Goal: Task Accomplishment & Management: Complete application form

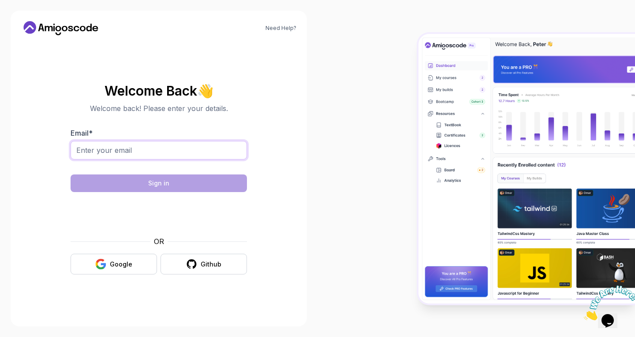
click at [176, 151] on input "Email *" at bounding box center [159, 150] width 176 height 19
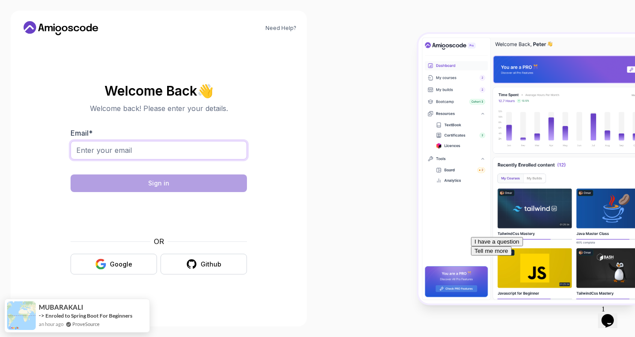
click at [185, 150] on input "Email *" at bounding box center [159, 150] width 176 height 19
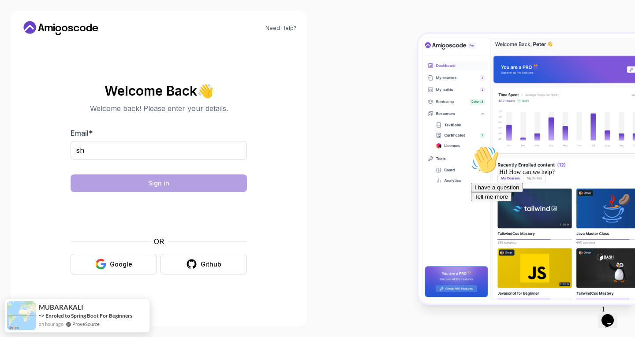
click at [123, 161] on div "sh" at bounding box center [159, 155] width 176 height 28
click at [131, 149] on input "sh" at bounding box center [159, 150] width 176 height 19
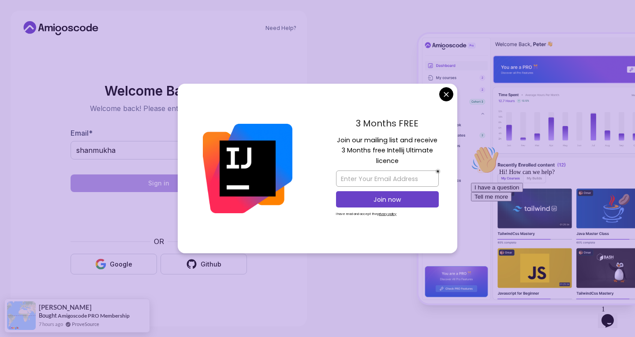
click at [444, 94] on body "Need Help? Welcome Back 👋 Welcome back! Please enter your details. Email * shan…" at bounding box center [317, 168] width 635 height 337
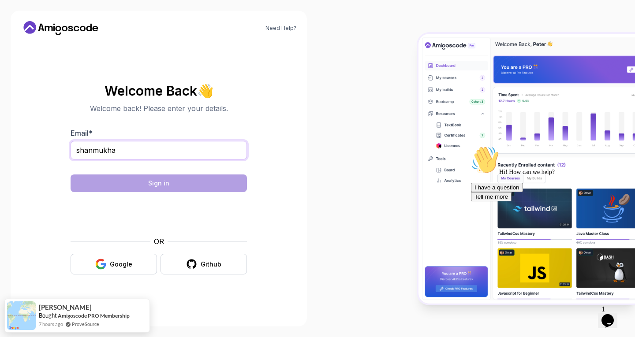
click at [189, 150] on input "shanmukha" at bounding box center [159, 150] width 176 height 19
type input "[EMAIL_ADDRESS][DOMAIN_NAME]"
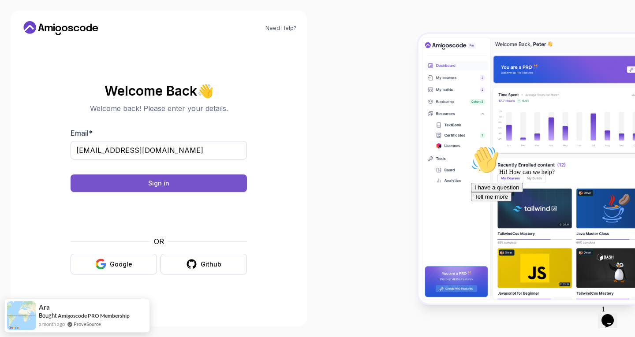
click at [172, 185] on button "Sign in" at bounding box center [159, 184] width 176 height 18
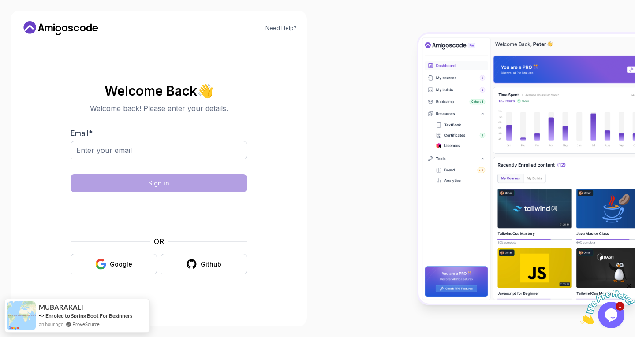
click at [605, 311] on img at bounding box center [607, 307] width 55 height 35
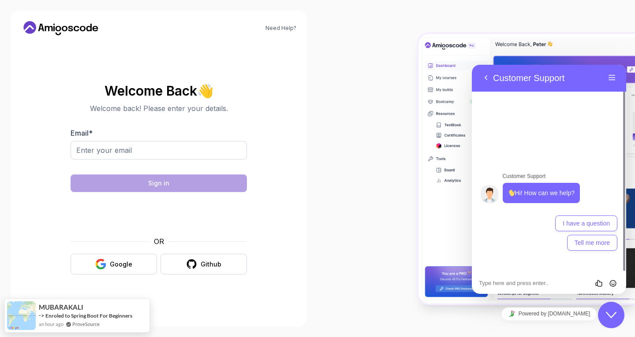
click at [607, 321] on button "Close Chat This icon closes the chat window." at bounding box center [611, 315] width 26 height 26
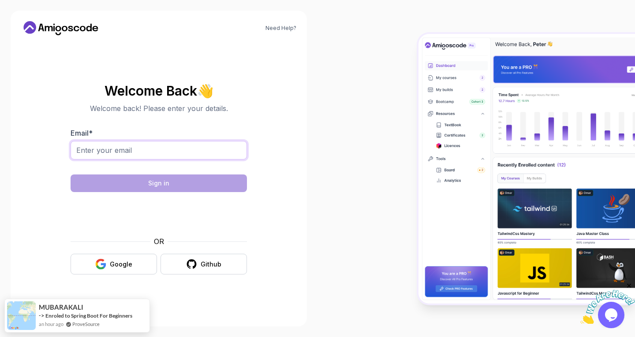
click at [117, 150] on input "Email *" at bounding box center [159, 150] width 176 height 19
type input "[EMAIL_ADDRESS][DOMAIN_NAME]"
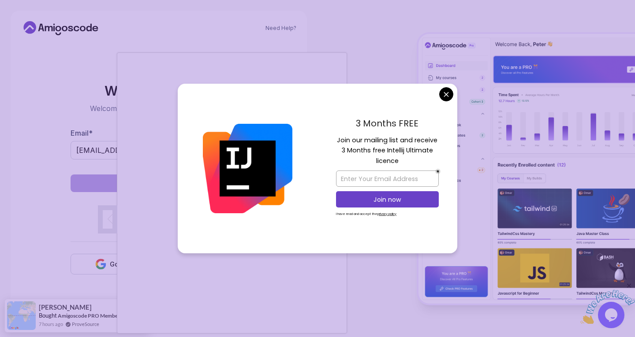
click at [447, 98] on body "Need Help? Welcome Back 👋 Welcome back! Please enter your details. Email * shan…" at bounding box center [317, 168] width 635 height 337
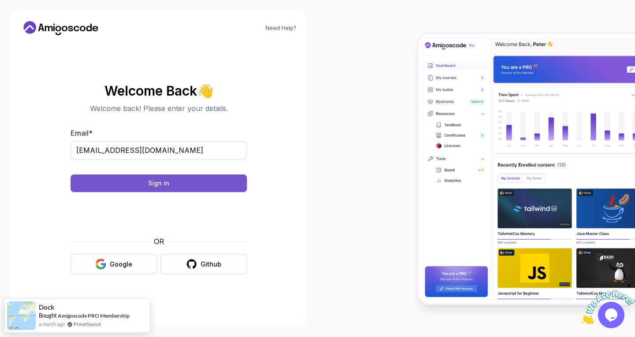
click at [108, 183] on button "Sign in" at bounding box center [159, 184] width 176 height 18
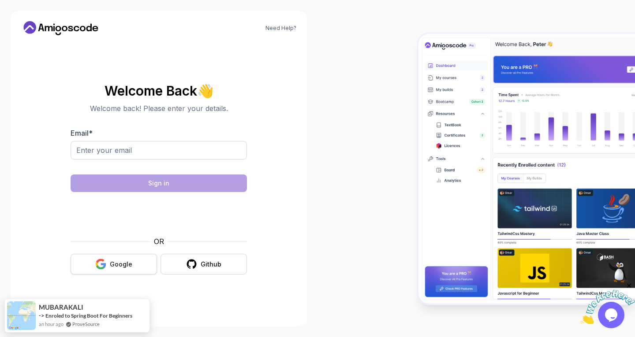
click at [120, 267] on div "Google" at bounding box center [121, 264] width 22 height 9
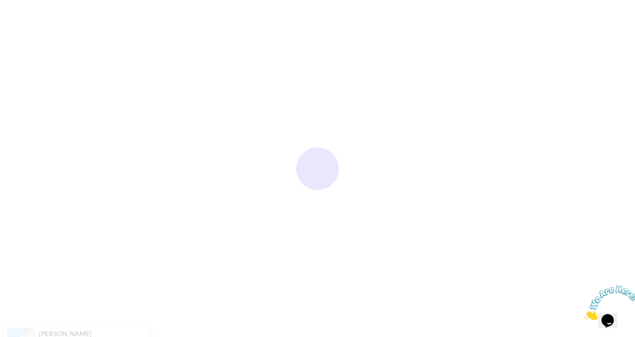
click at [584, 314] on icon "Close" at bounding box center [584, 317] width 0 height 7
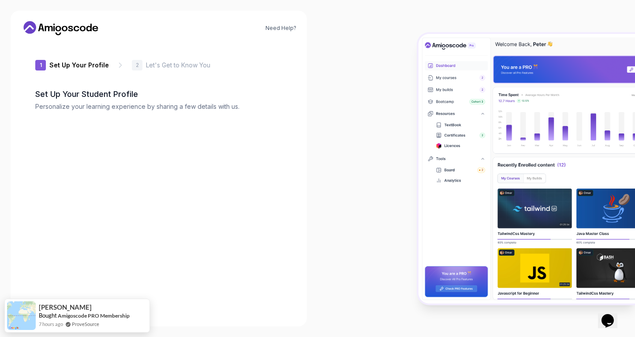
type input "calmdeer65139"
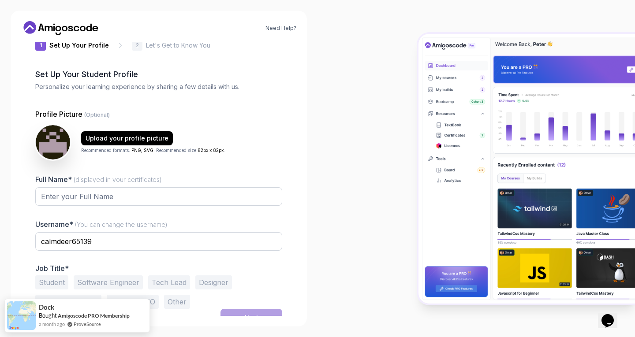
scroll to position [30, 0]
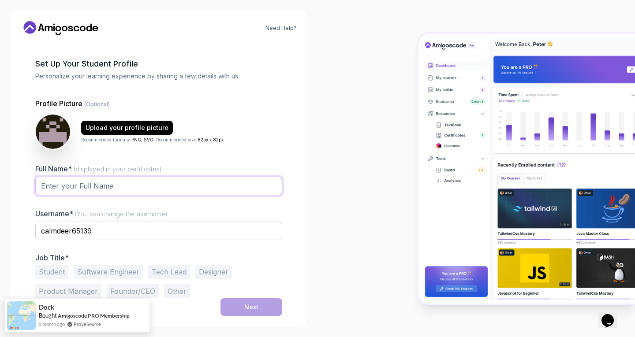
click at [101, 178] on input "Full Name* (displayed in your certificates)" at bounding box center [158, 186] width 247 height 19
type input "Shanmukha Sravanthi Pampana"
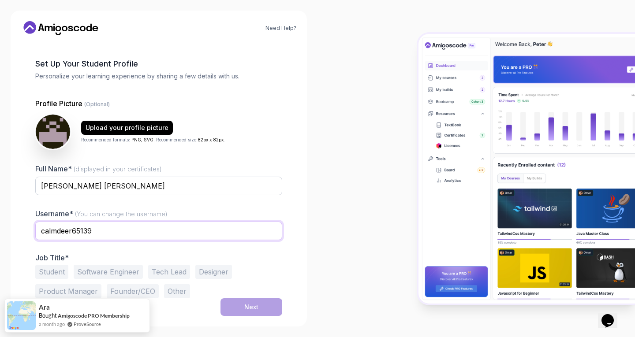
drag, startPoint x: 123, startPoint y: 233, endPoint x: 41, endPoint y: 232, distance: 81.6
click at [41, 232] on input "calmdeer65139" at bounding box center [158, 231] width 247 height 19
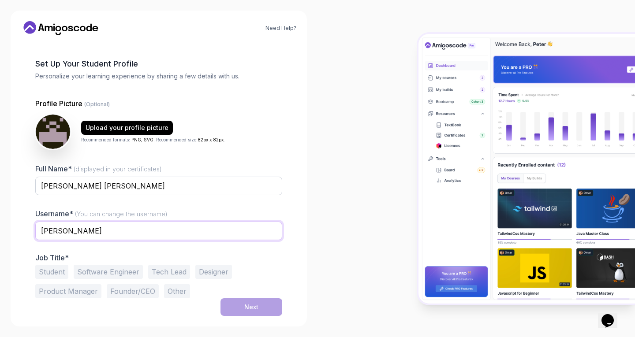
type input "sravanthi"
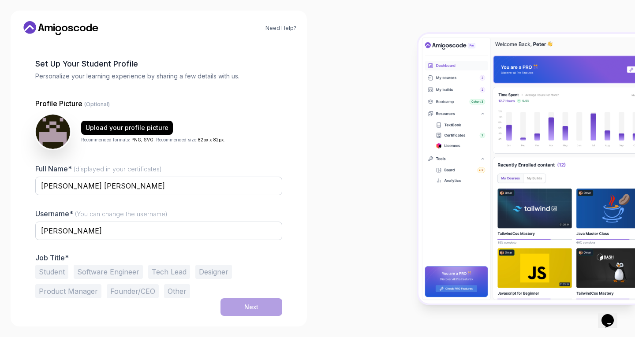
click at [119, 272] on button "Software Engineer" at bounding box center [108, 272] width 69 height 14
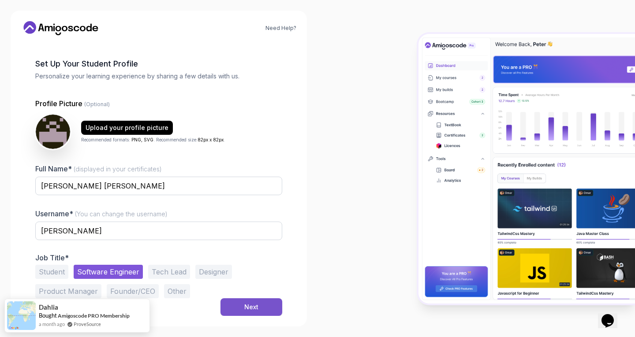
click at [248, 305] on div "Next" at bounding box center [251, 307] width 14 height 9
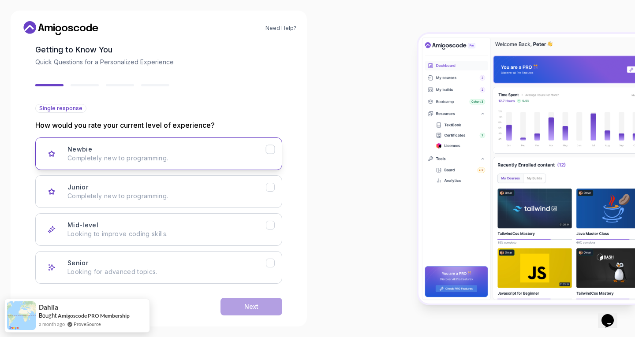
scroll to position [58, 0]
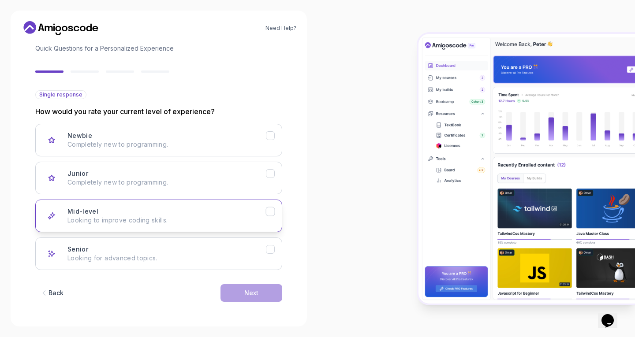
click at [273, 213] on icon "Mid-level" at bounding box center [270, 212] width 8 height 8
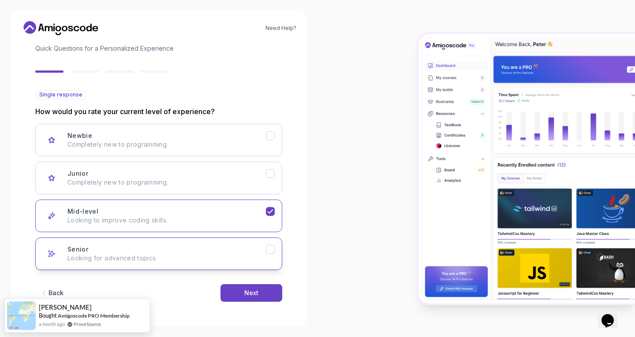
click at [273, 253] on icon "Senior" at bounding box center [270, 250] width 8 height 8
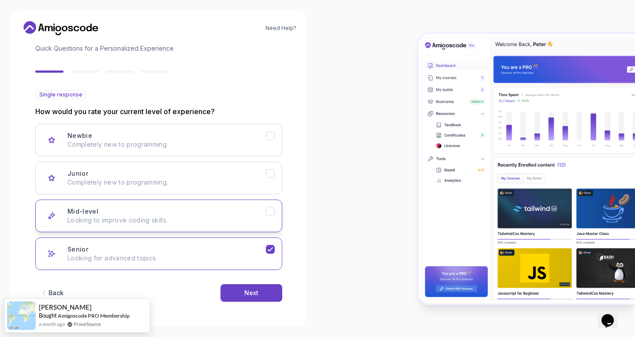
click at [269, 213] on icon "Mid-level" at bounding box center [270, 212] width 5 height 4
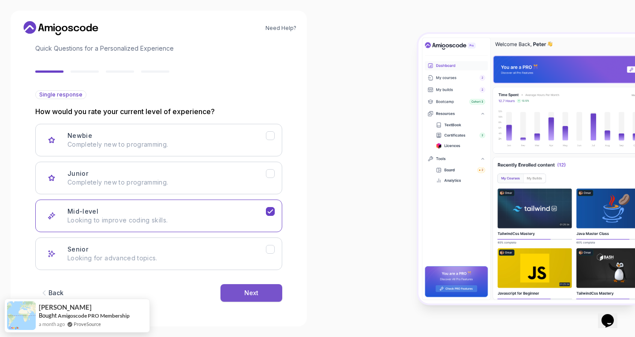
click at [254, 296] on div "Next" at bounding box center [251, 293] width 14 height 9
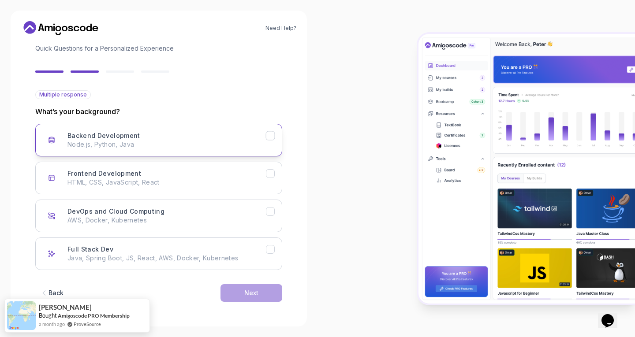
click at [277, 133] on button "Backend Development Node.js, Python, Java" at bounding box center [158, 140] width 247 height 33
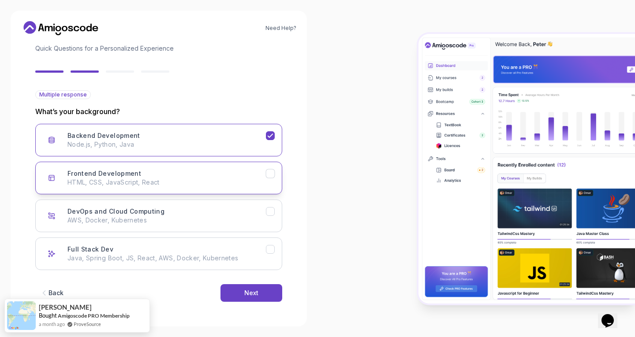
click at [267, 171] on icon "Frontend Development" at bounding box center [270, 174] width 8 height 8
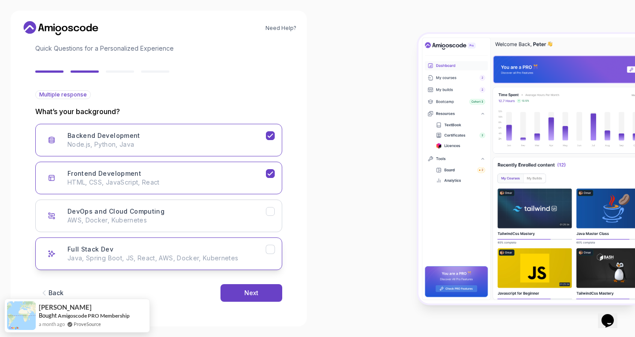
click at [270, 253] on icon "Full Stack Dev" at bounding box center [270, 250] width 8 height 8
click at [256, 290] on div "Next" at bounding box center [251, 293] width 14 height 9
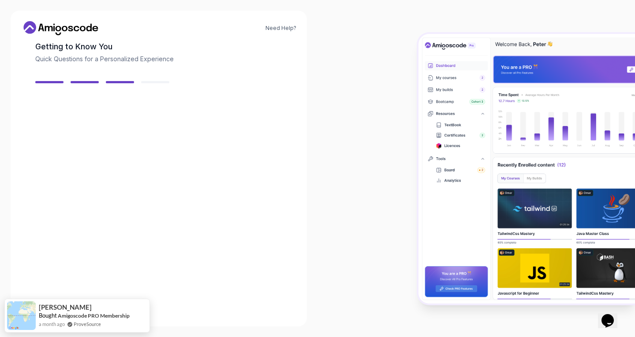
scroll to position [48, 0]
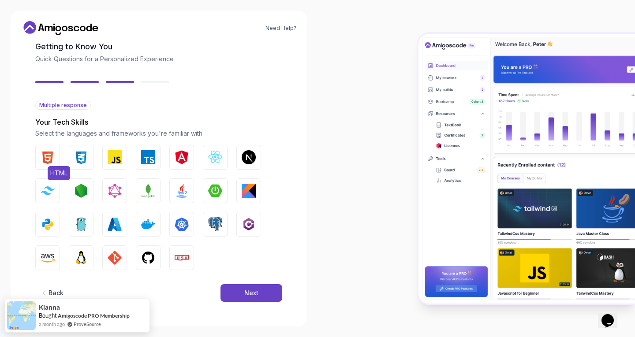
click at [48, 156] on img "button" at bounding box center [48, 157] width 14 height 14
click at [116, 161] on img "button" at bounding box center [115, 157] width 14 height 14
click at [219, 162] on img "button" at bounding box center [215, 157] width 14 height 14
click at [184, 188] on img "button" at bounding box center [182, 191] width 14 height 14
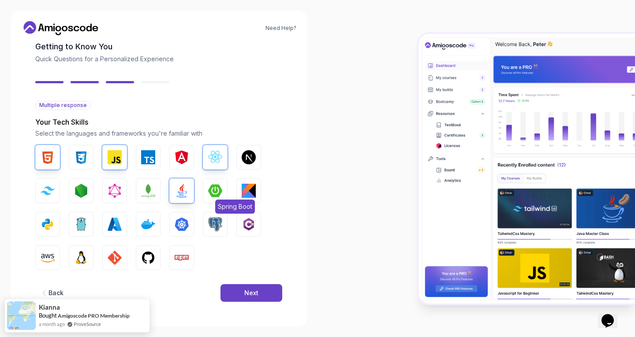
click at [215, 184] on img "button" at bounding box center [215, 191] width 14 height 14
click at [134, 258] on div "HTML CSS JavaScript TypeScript Angular React.js Next.js Tailwind CSS Node.js Gr…" at bounding box center [158, 207] width 247 height 125
click at [146, 258] on img "button" at bounding box center [148, 258] width 14 height 14
click at [120, 258] on img "button" at bounding box center [115, 258] width 14 height 14
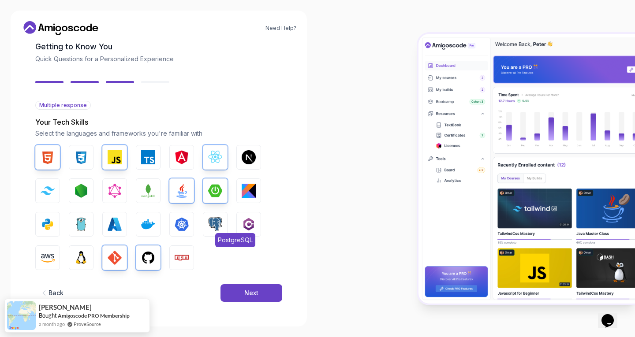
click at [208, 226] on img "button" at bounding box center [215, 224] width 14 height 14
click at [73, 152] on button "CSS" at bounding box center [81, 157] width 25 height 25
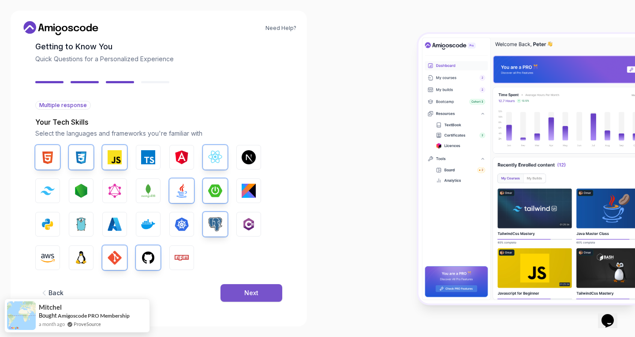
click at [248, 292] on div "Next" at bounding box center [251, 293] width 14 height 9
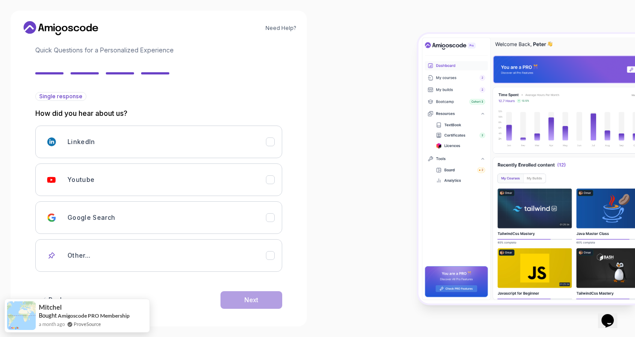
scroll to position [63, 0]
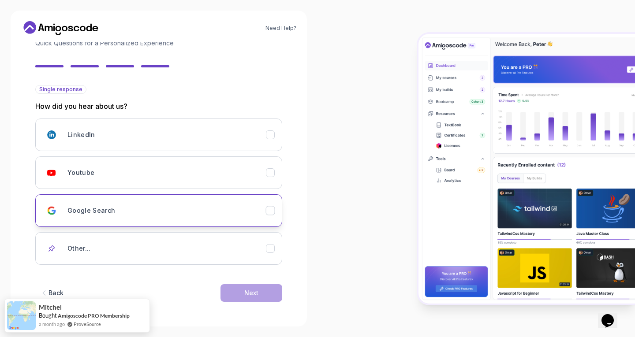
click at [271, 209] on icon "Google Search" at bounding box center [270, 211] width 8 height 8
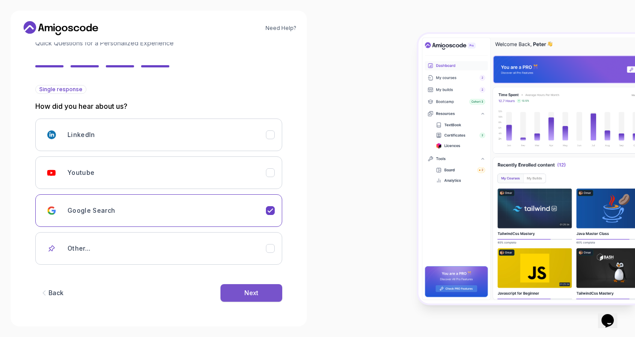
click at [257, 298] on button "Next" at bounding box center [251, 293] width 62 height 18
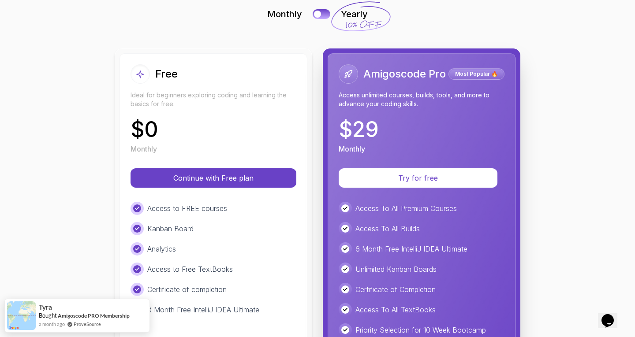
scroll to position [36, 0]
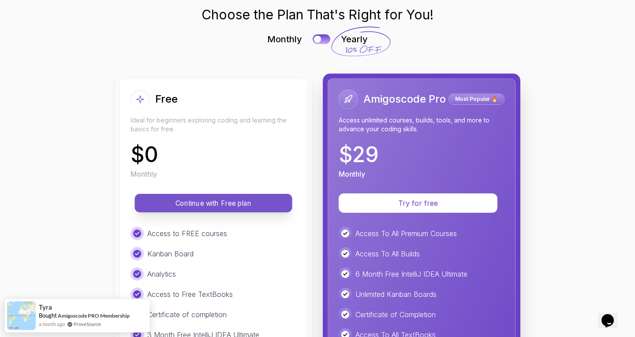
click at [196, 204] on p "Continue with Free plan" at bounding box center [214, 203] width 138 height 10
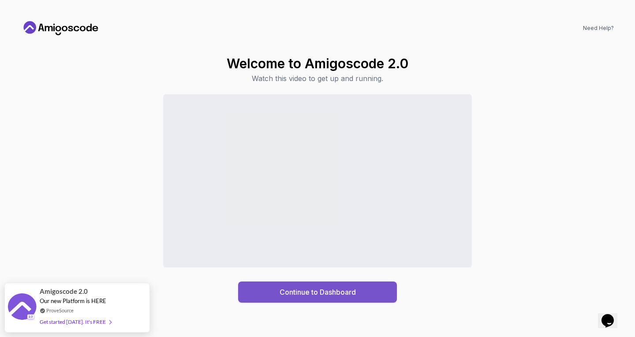
click at [308, 290] on div "Continue to Dashboard" at bounding box center [318, 292] width 76 height 11
